Goal: Check status: Check status

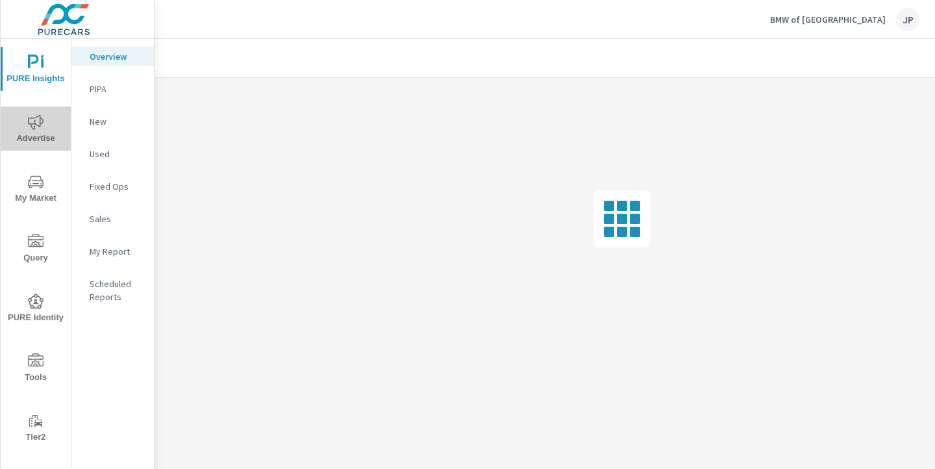
click at [36, 128] on icon "nav menu" at bounding box center [36, 122] width 16 height 16
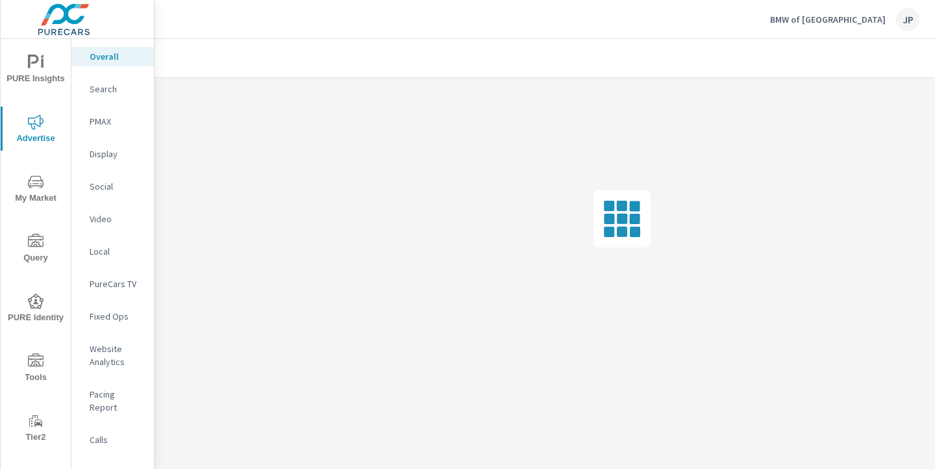
scroll to position [0, 181]
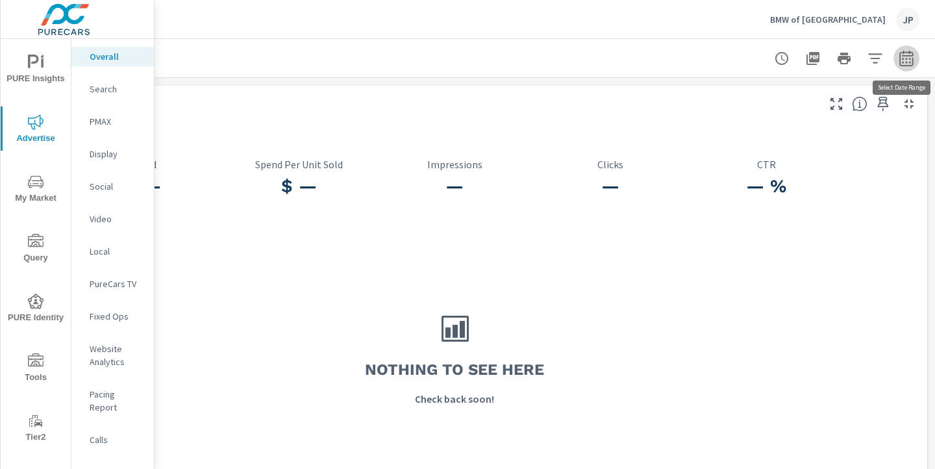
click at [910, 57] on icon "button" at bounding box center [907, 59] width 16 height 16
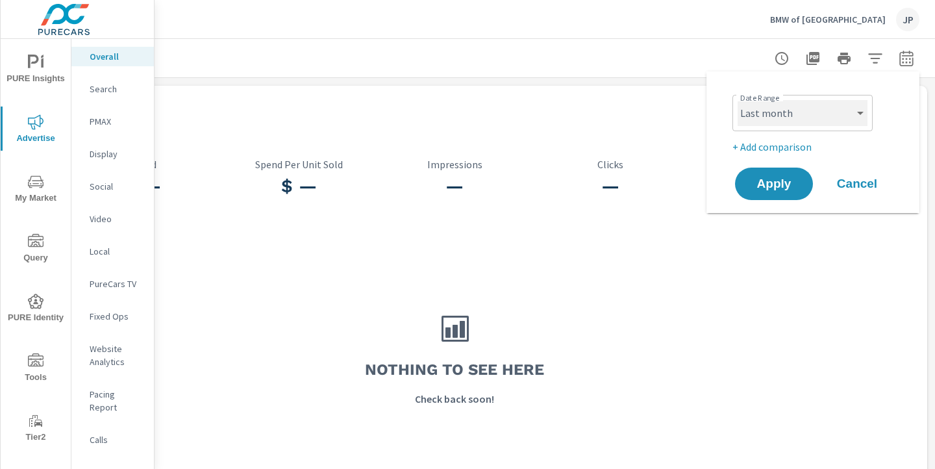
click at [831, 120] on select "Custom Yesterday Last week Last 7 days Last 14 days Last 30 days Last 45 days L…" at bounding box center [803, 113] width 130 height 26
select select "Month to date"
click at [781, 178] on span "Apply" at bounding box center [774, 184] width 53 height 12
